Goal: Navigation & Orientation: Find specific page/section

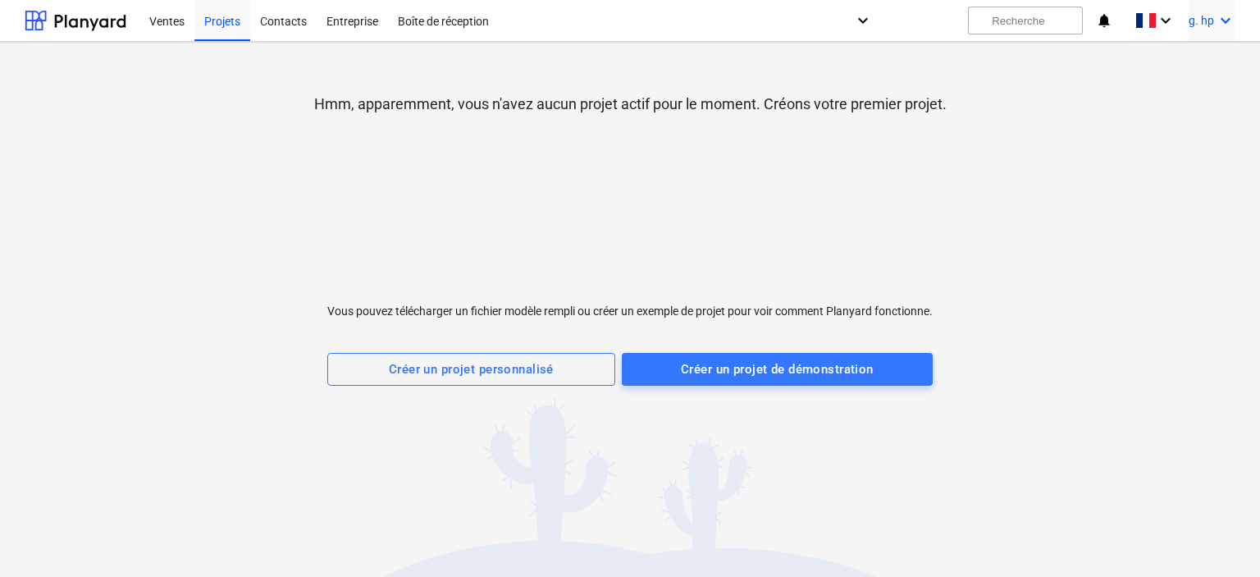
click at [1213, 26] on font "g. hp" at bounding box center [1201, 20] width 25 height 13
click at [1179, 71] on div "Paramètres" at bounding box center [1186, 64] width 98 height 26
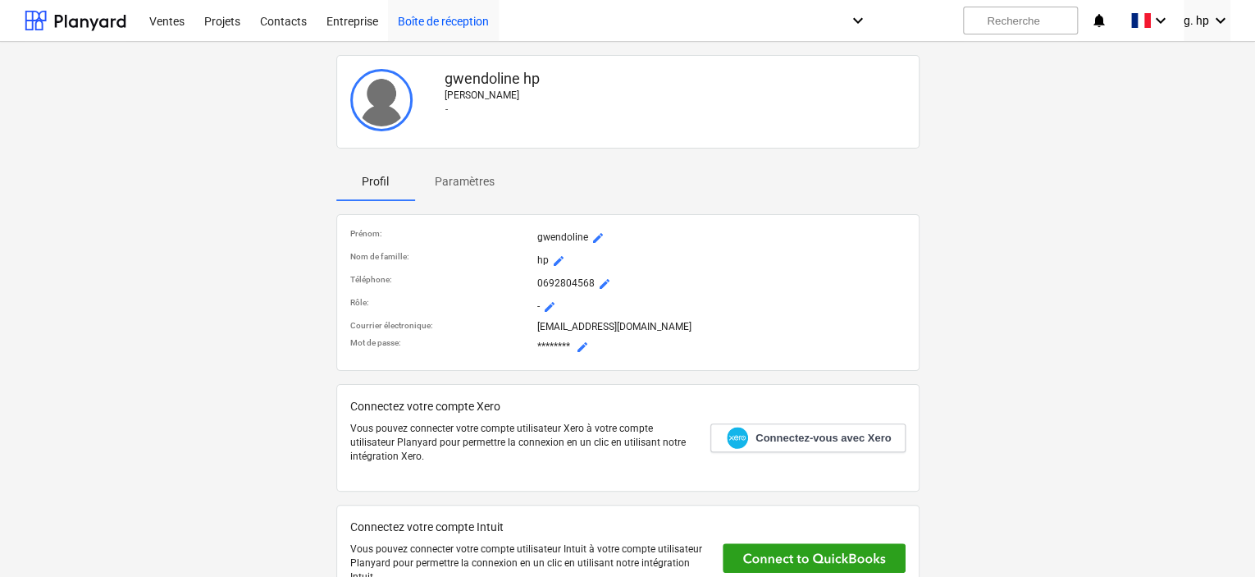
click at [443, 22] on font "Boîte de réception" at bounding box center [443, 21] width 91 height 13
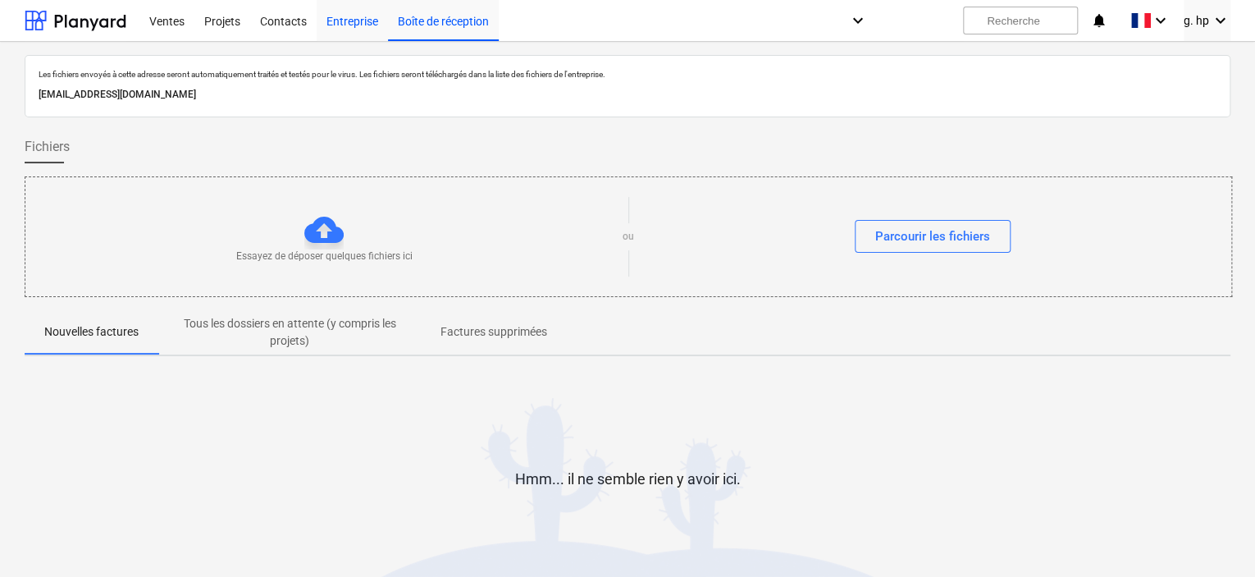
click at [357, 25] on font "Entreprise" at bounding box center [353, 21] width 52 height 13
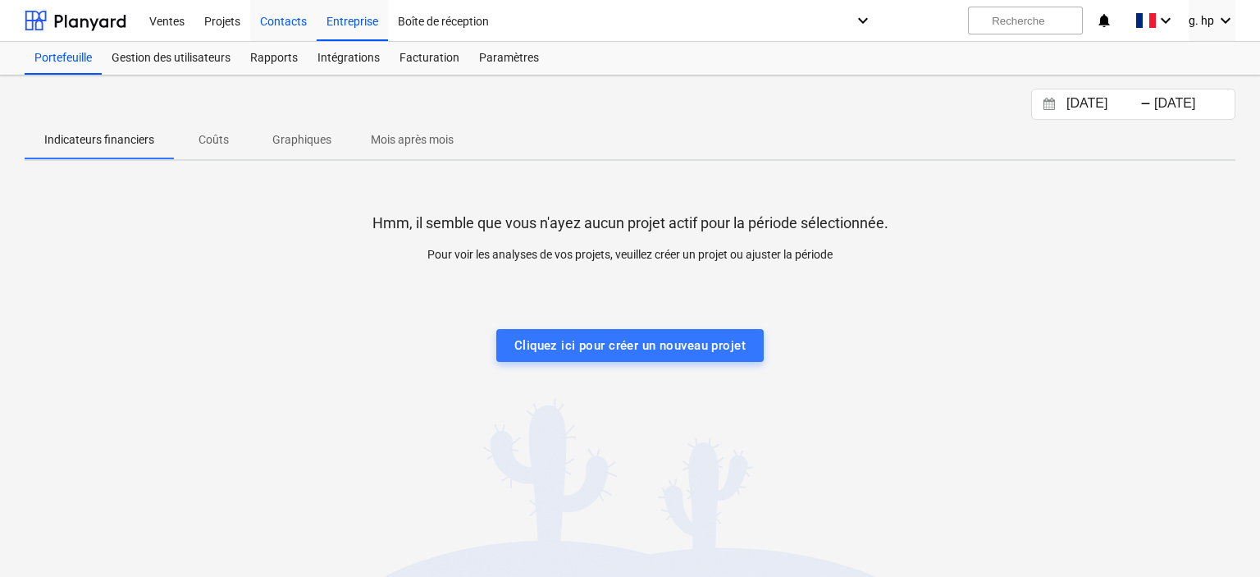
click at [285, 30] on div "Contacts" at bounding box center [283, 20] width 66 height 42
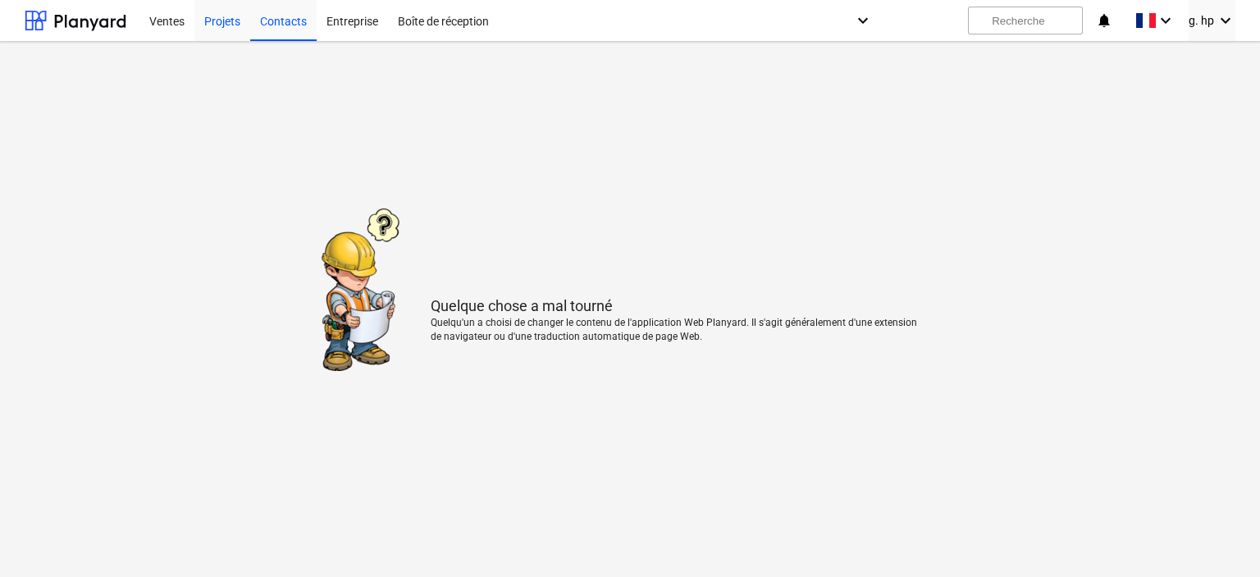
click at [234, 22] on font "Projets" at bounding box center [222, 21] width 36 height 13
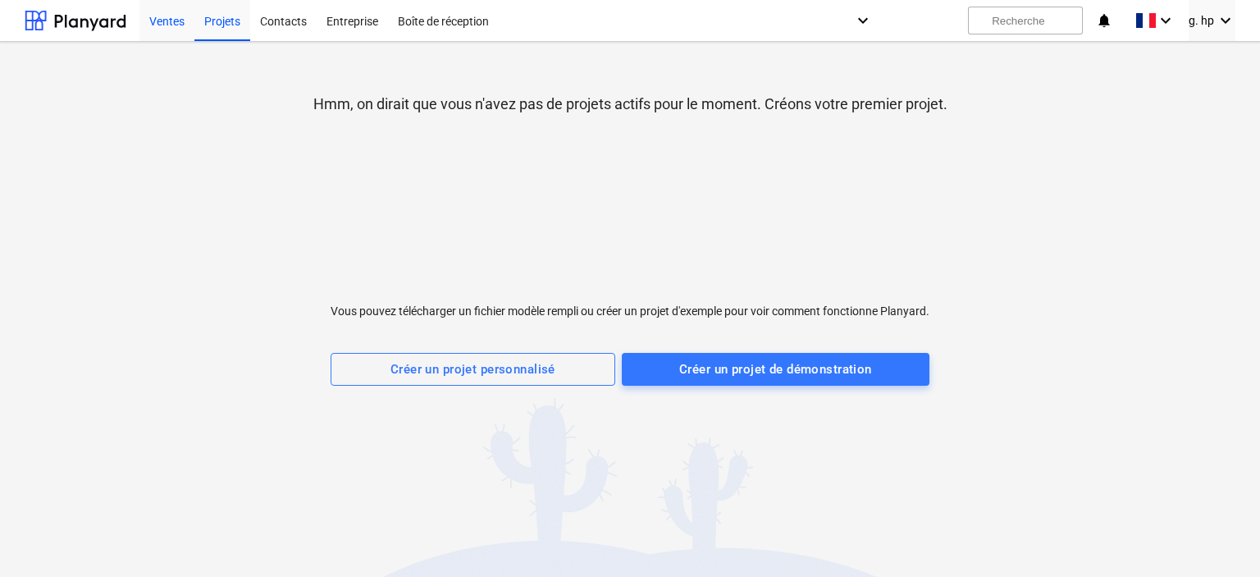
click at [184, 26] on font "Ventes" at bounding box center [166, 21] width 35 height 13
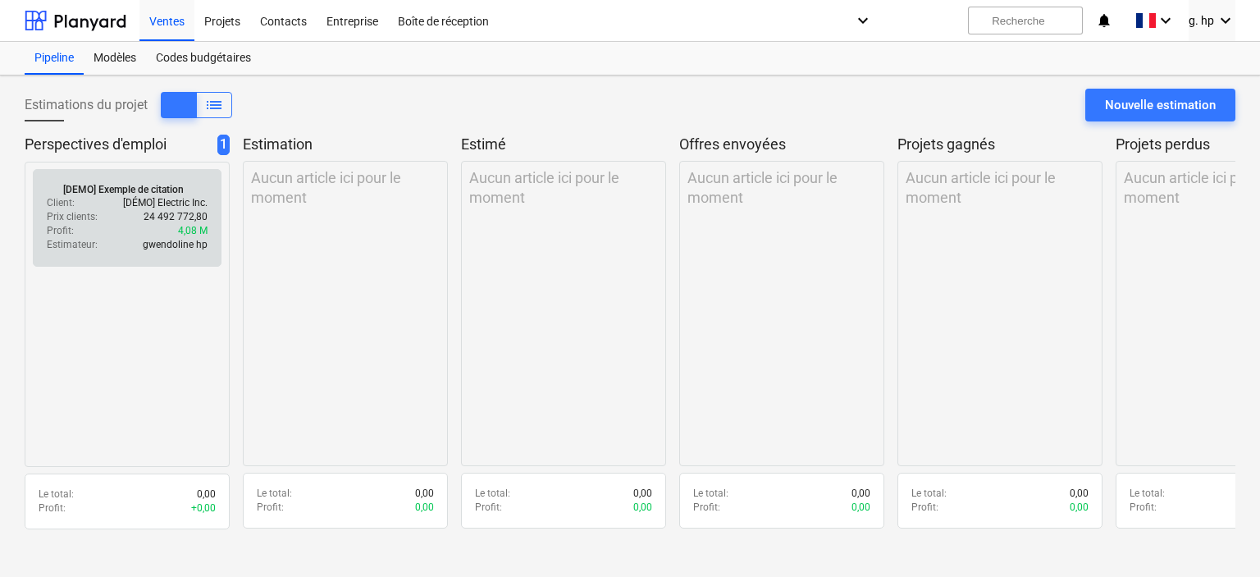
click at [141, 206] on font "[DÉMO] Electric Inc." at bounding box center [165, 202] width 85 height 11
click at [166, 234] on div "Profit : 4,08 M" at bounding box center [127, 231] width 161 height 14
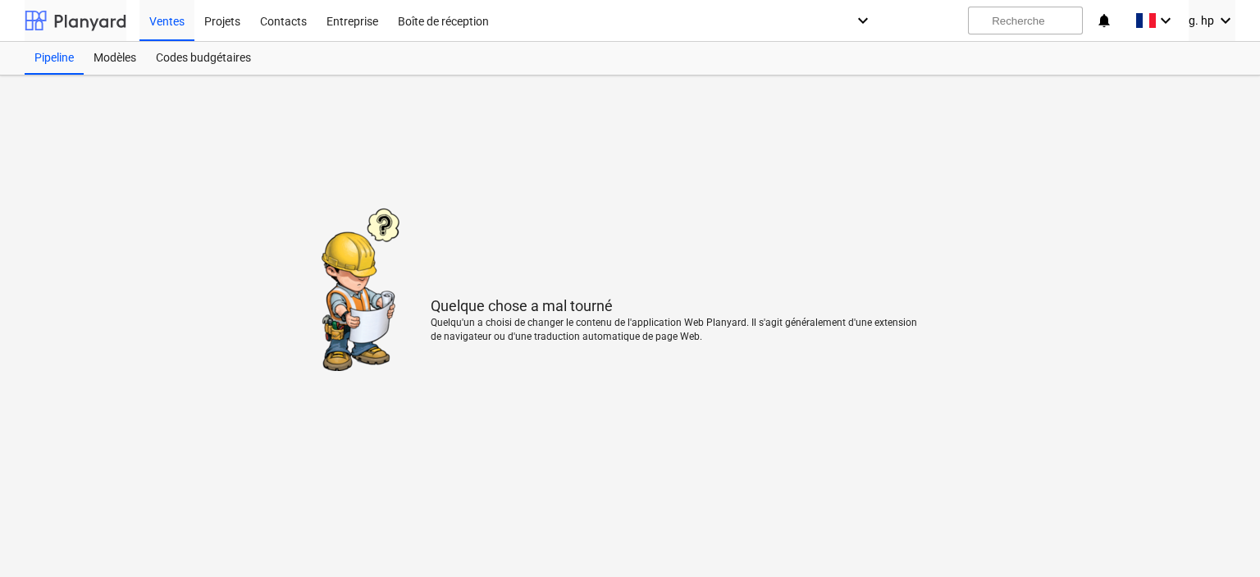
click at [92, 16] on div at bounding box center [76, 20] width 102 height 41
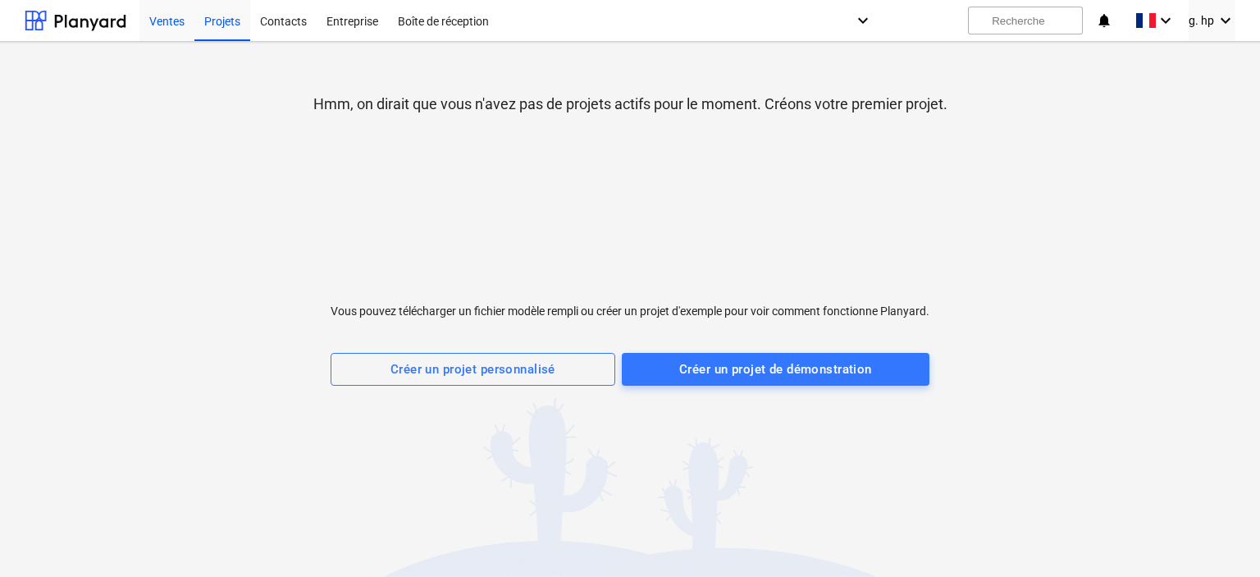
click at [166, 27] on font "Ventes" at bounding box center [166, 21] width 35 height 13
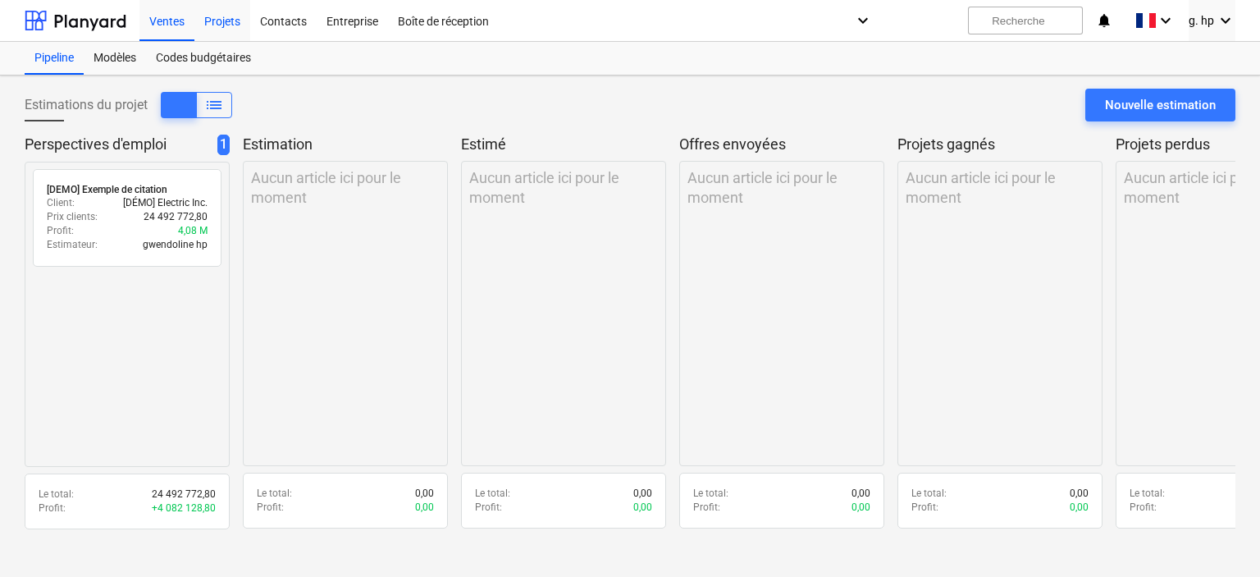
click at [246, 28] on div "Projets" at bounding box center [222, 20] width 56 height 42
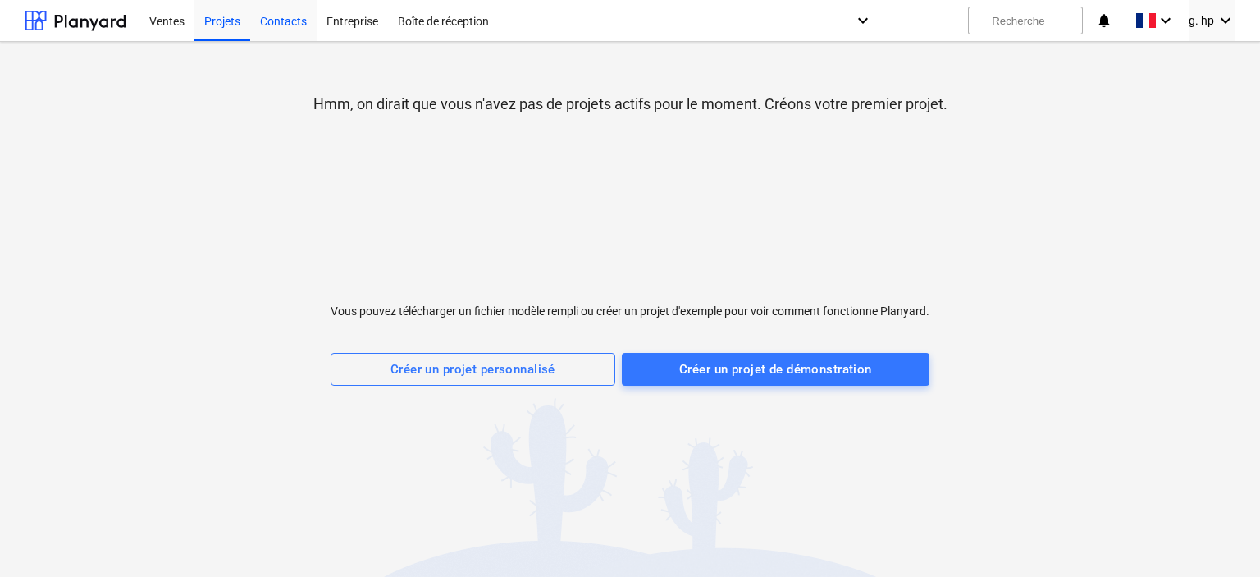
click at [292, 26] on font "Contacts" at bounding box center [283, 21] width 47 height 13
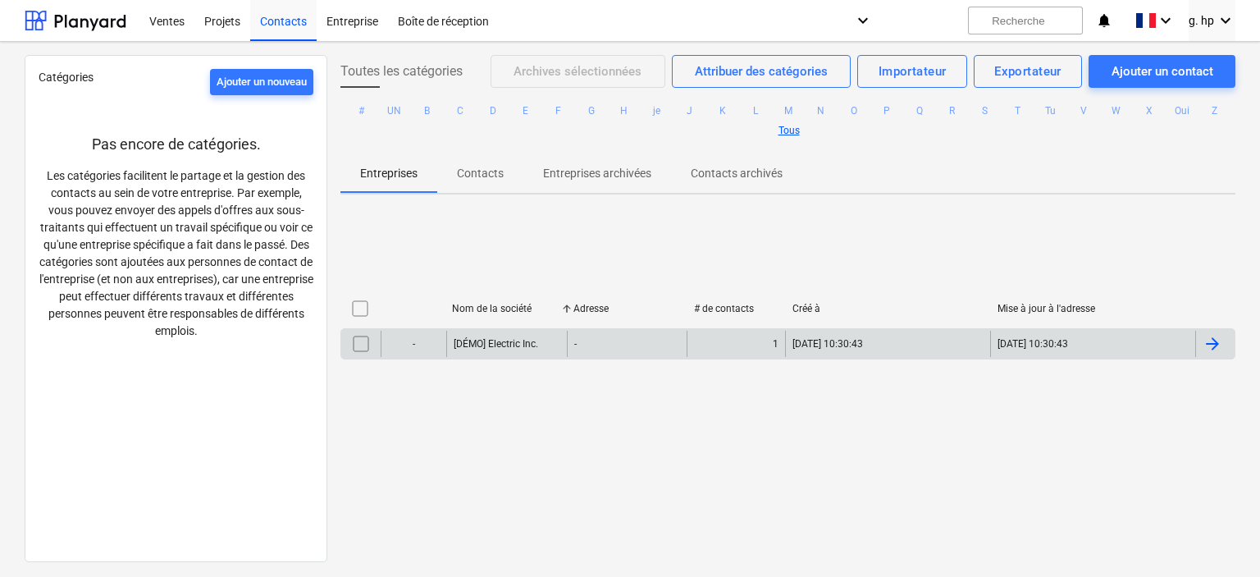
click at [1208, 344] on div at bounding box center [1213, 344] width 20 height 20
